Goal: Transaction & Acquisition: Book appointment/travel/reservation

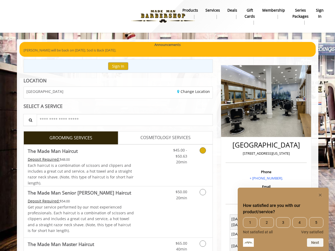
click at [200, 155] on link "Grooming services" at bounding box center [201, 155] width 13 height 20
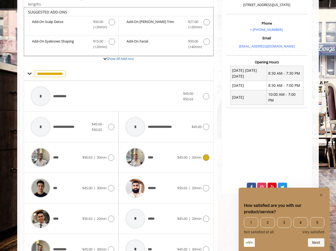
scroll to position [156, 0]
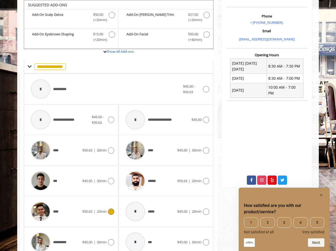
click at [75, 207] on div "****" at bounding box center [55, 211] width 54 height 25
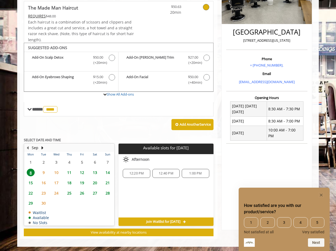
scroll to position [114, 0]
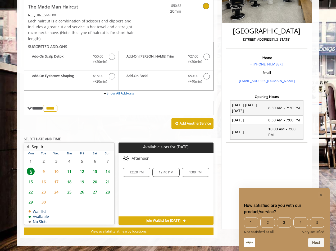
click at [69, 171] on span "11" at bounding box center [69, 172] width 8 height 8
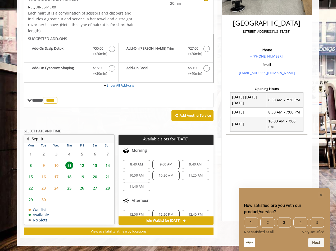
scroll to position [29, 0]
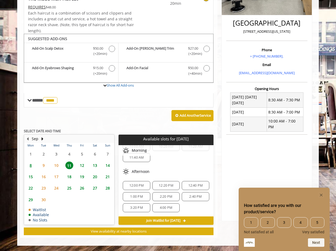
click at [30, 176] on span "15" at bounding box center [31, 177] width 8 height 8
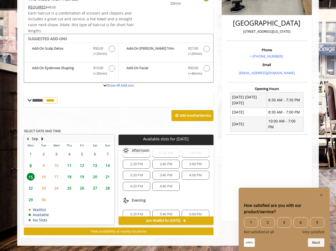
scroll to position [79, 0]
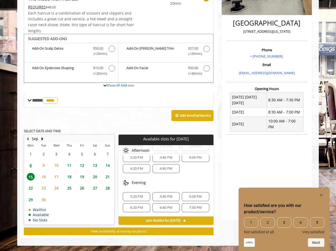
click at [190, 194] on div "6:00 PM" at bounding box center [195, 197] width 27 height 9
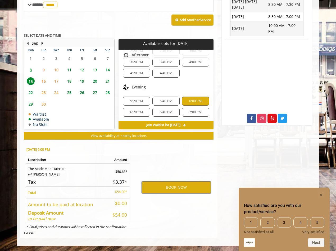
scroll to position [18, 0]
click at [30, 69] on span "8" at bounding box center [31, 70] width 8 height 8
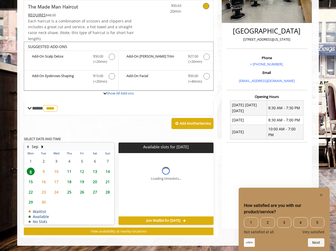
scroll to position [0, 0]
click at [29, 181] on span "15" at bounding box center [31, 182] width 8 height 8
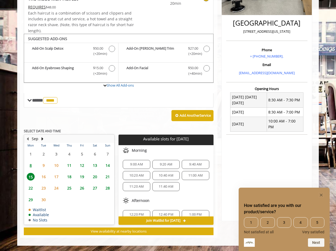
click at [68, 165] on span "11" at bounding box center [69, 166] width 8 height 8
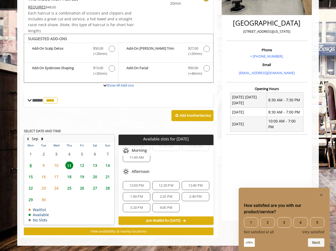
click at [83, 165] on span "12" at bounding box center [82, 166] width 8 height 8
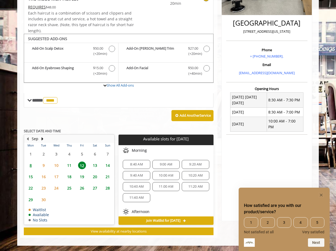
scroll to position [90, 0]
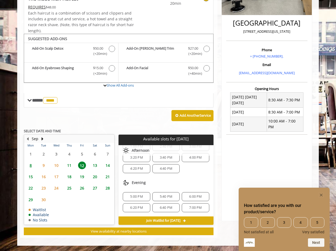
click at [32, 176] on span "15" at bounding box center [31, 177] width 8 height 8
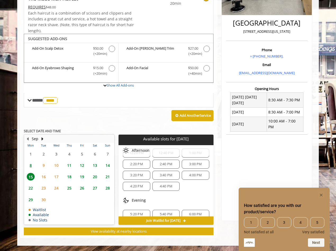
scroll to position [79, 0]
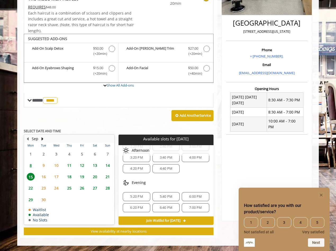
click at [191, 198] on span "6:00 PM" at bounding box center [195, 197] width 12 height 4
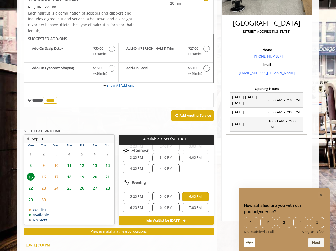
scroll to position [218, 0]
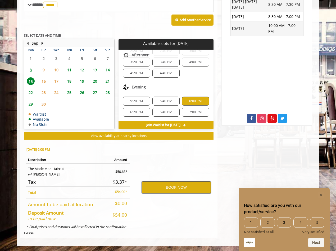
click at [175, 190] on button "BOOK NOW" at bounding box center [176, 188] width 69 height 12
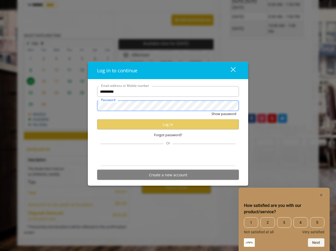
scroll to position [0, 0]
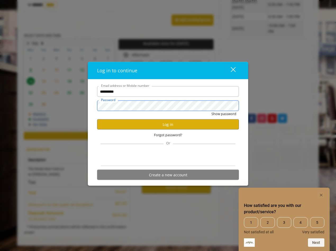
click at [211, 111] on button "Show password" at bounding box center [223, 114] width 25 height 6
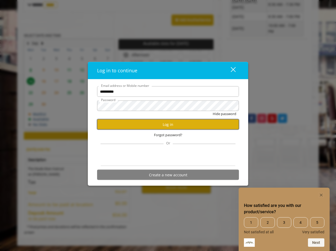
click at [159, 126] on button "Log in" at bounding box center [168, 125] width 142 height 10
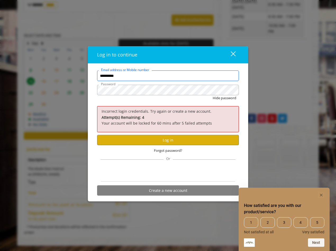
click at [124, 76] on input "**********" at bounding box center [168, 76] width 142 height 11
type input "**********"
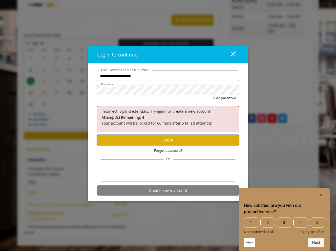
click at [162, 141] on button "Log in" at bounding box center [168, 140] width 142 height 10
click at [157, 140] on button "Log in" at bounding box center [168, 140] width 142 height 10
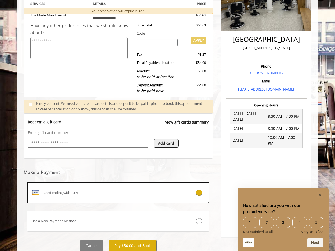
scroll to position [125, 0]
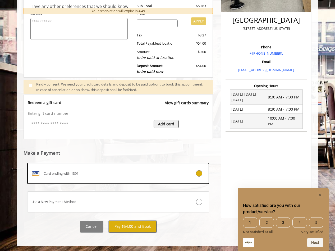
click at [131, 228] on button "Pay $54.00 and Book" at bounding box center [133, 227] width 48 height 12
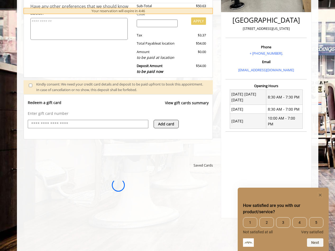
scroll to position [0, 0]
